Goal: Information Seeking & Learning: Learn about a topic

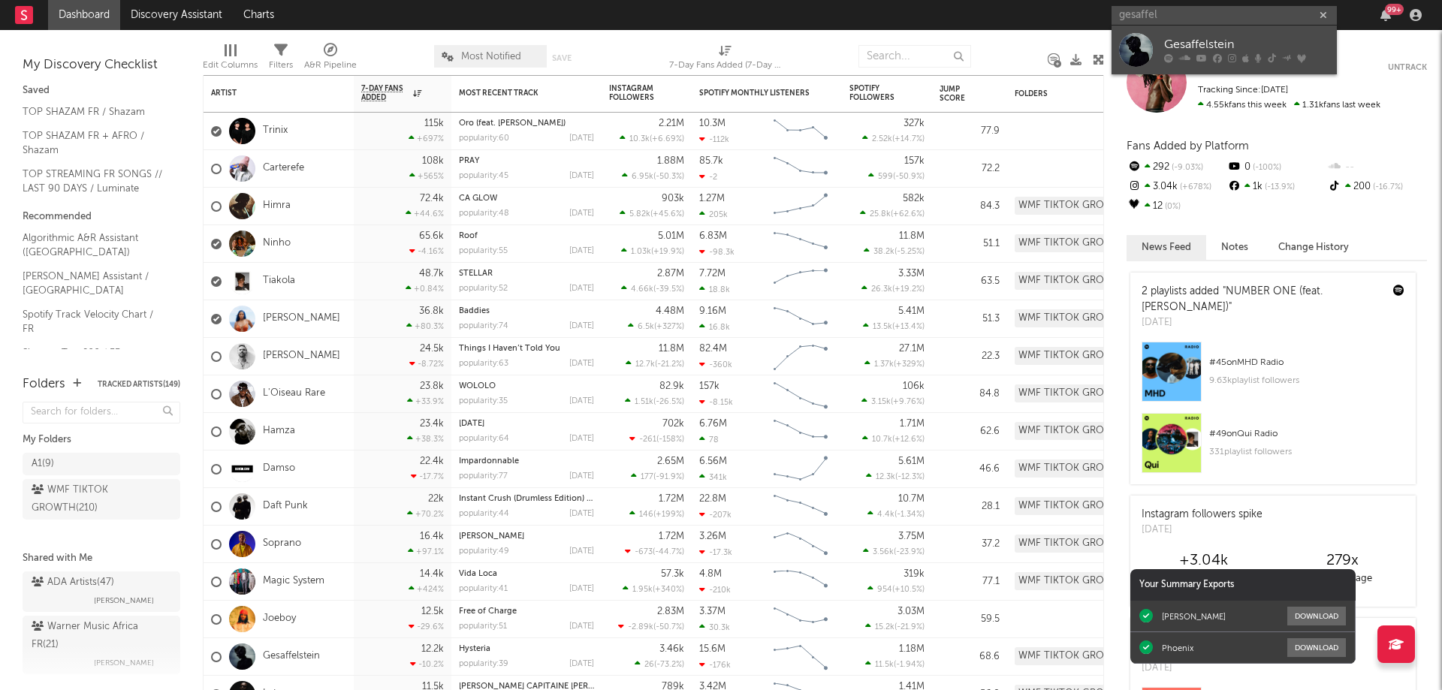
type input "gesaffel"
click at [1159, 36] on link "Gesaffelstein" at bounding box center [1223, 50] width 225 height 49
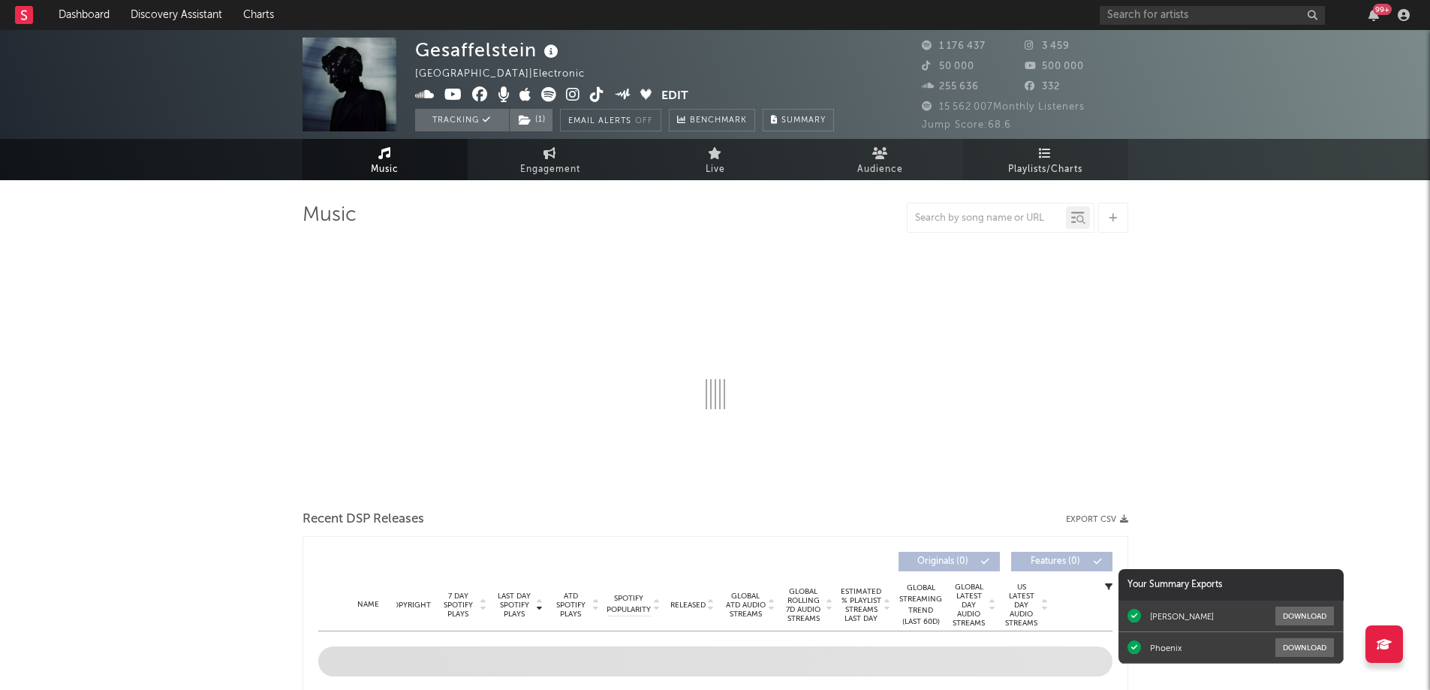
click at [1039, 143] on link "Playlists/Charts" at bounding box center [1045, 159] width 165 height 41
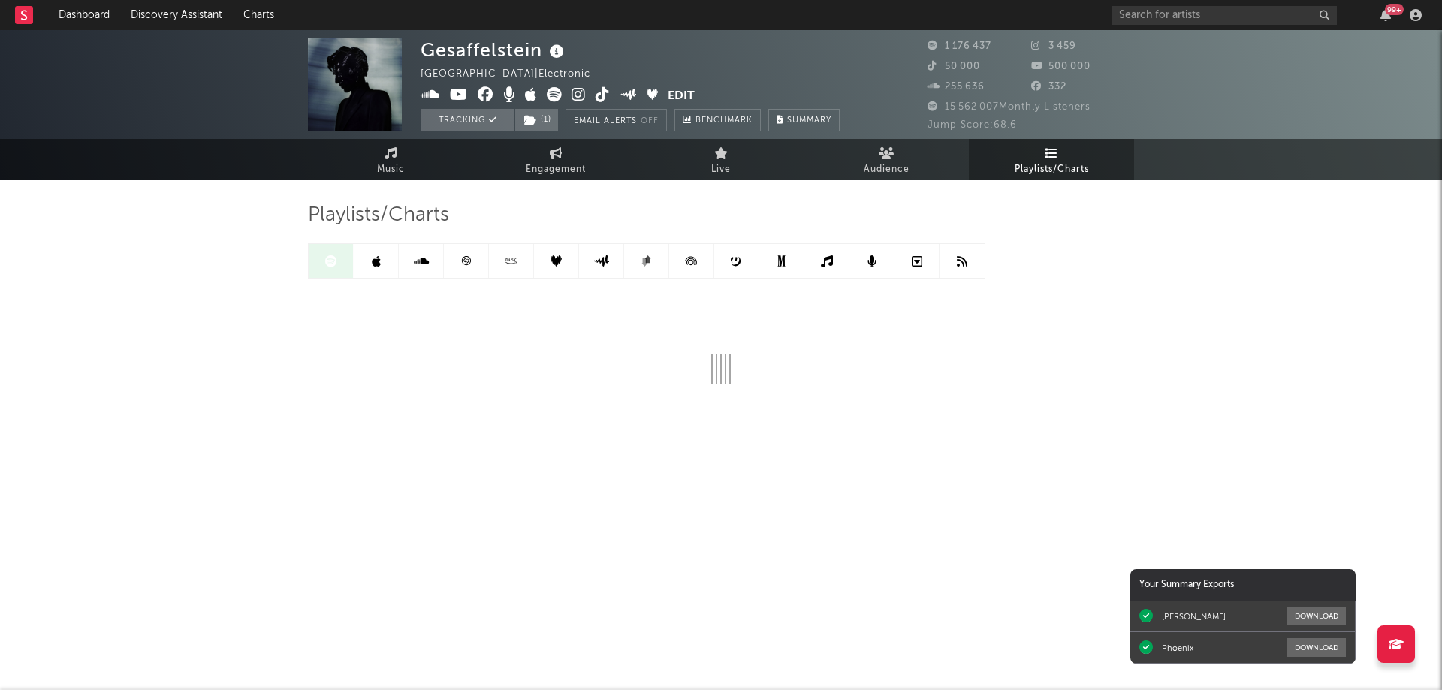
click at [463, 267] on link at bounding box center [466, 261] width 45 height 34
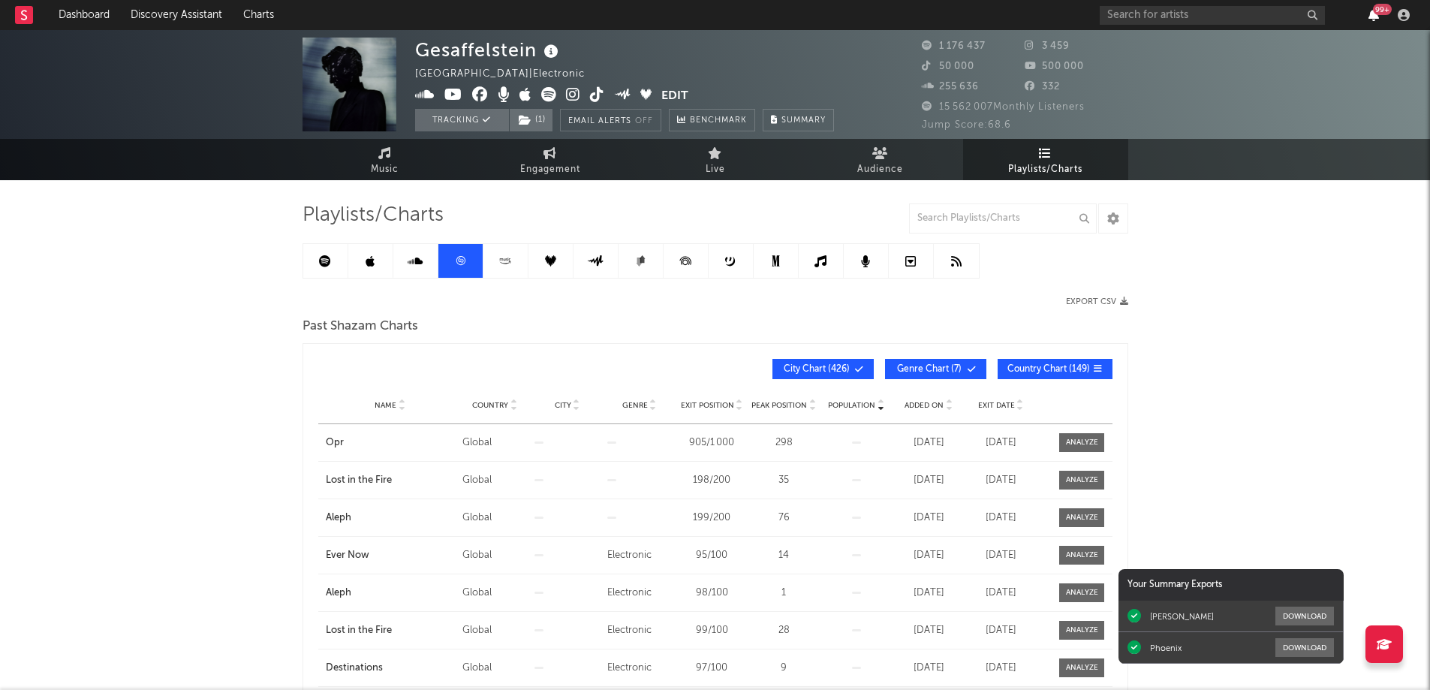
click at [1373, 16] on icon "button" at bounding box center [1374, 15] width 11 height 12
